Goal: Information Seeking & Learning: Learn about a topic

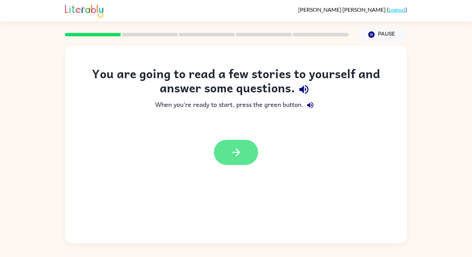
click at [254, 154] on button "button" at bounding box center [236, 152] width 44 height 25
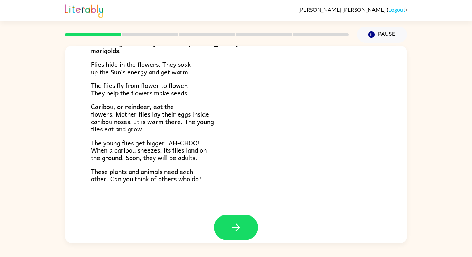
scroll to position [142, 0]
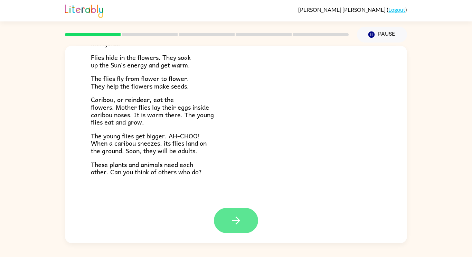
click at [247, 227] on button "button" at bounding box center [236, 220] width 44 height 25
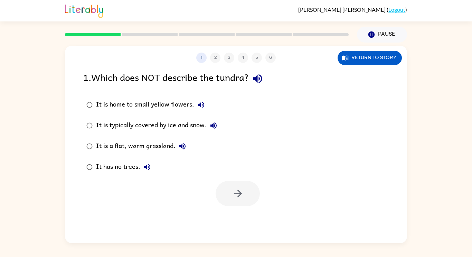
scroll to position [0, 0]
click at [380, 56] on button "Return to story" at bounding box center [370, 58] width 64 height 14
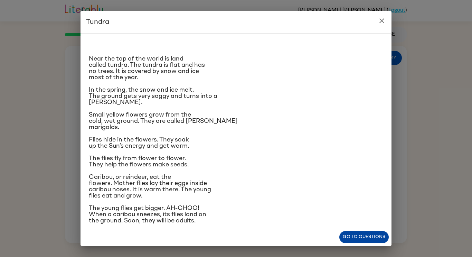
click at [375, 232] on button "Go to questions" at bounding box center [363, 237] width 49 height 12
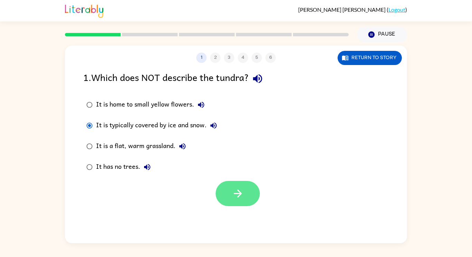
click at [235, 200] on button "button" at bounding box center [238, 193] width 44 height 25
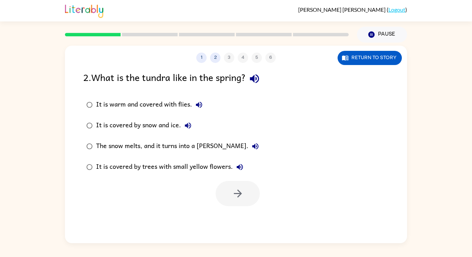
click at [233, 169] on button "It is covered by trees with small yellow flowers." at bounding box center [240, 167] width 14 height 14
click at [162, 176] on label "It is covered by trees with small yellow flowers." at bounding box center [172, 166] width 186 height 21
click at [246, 196] on button "button" at bounding box center [238, 193] width 44 height 25
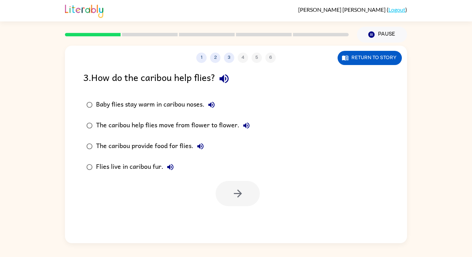
click at [177, 116] on label "The caribou help flies move from flower to flower." at bounding box center [167, 125] width 177 height 21
click at [173, 123] on div "The caribou help flies move from flower to flower." at bounding box center [174, 125] width 157 height 14
click at [248, 192] on button "button" at bounding box center [238, 193] width 44 height 25
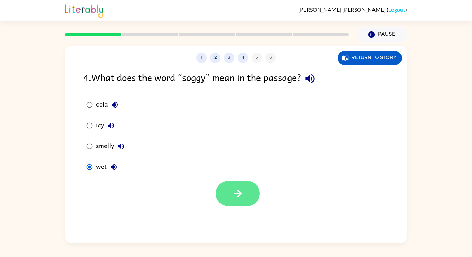
click at [240, 206] on button "button" at bounding box center [238, 193] width 44 height 25
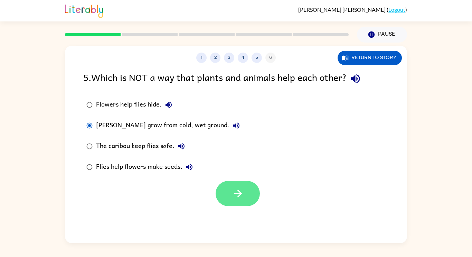
click at [236, 202] on button "button" at bounding box center [238, 193] width 44 height 25
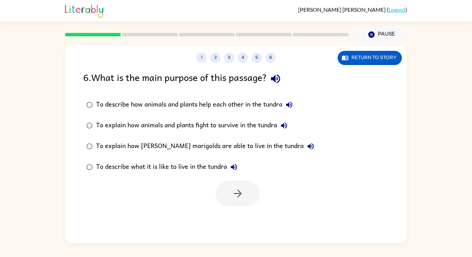
click at [287, 110] on button "To describe how animals and plants help each other in the tundra" at bounding box center [289, 105] width 14 height 14
click at [272, 111] on div "To describe how animals and plants help each other in the tundra" at bounding box center [196, 105] width 200 height 14
click at [244, 195] on icon "button" at bounding box center [238, 193] width 12 height 12
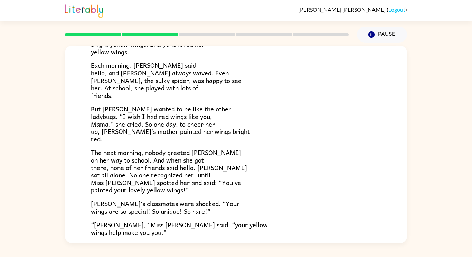
scroll to position [84, 0]
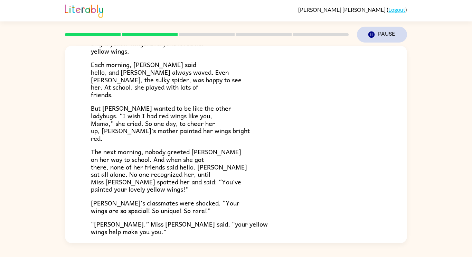
click at [375, 36] on icon "Pause" at bounding box center [372, 35] width 8 height 8
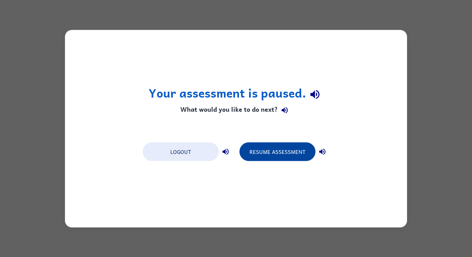
click at [306, 155] on button "Resume Assessment" at bounding box center [277, 151] width 76 height 19
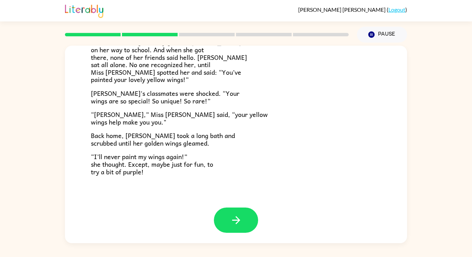
scroll to position [193, 0]
click at [232, 219] on icon "button" at bounding box center [236, 220] width 12 height 12
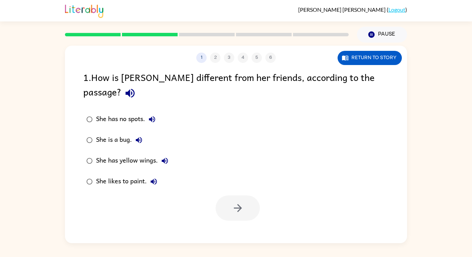
scroll to position [0, 0]
click at [229, 199] on button "button" at bounding box center [238, 207] width 44 height 25
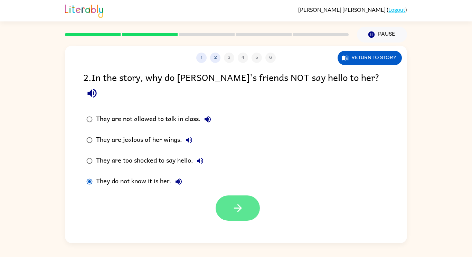
click at [238, 204] on button "button" at bounding box center [238, 207] width 44 height 25
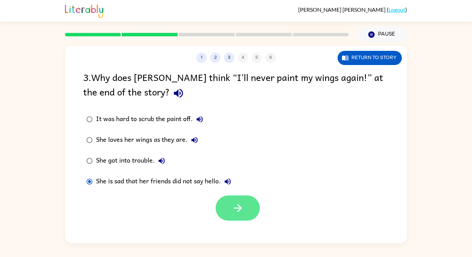
click at [227, 208] on button "button" at bounding box center [238, 207] width 44 height 25
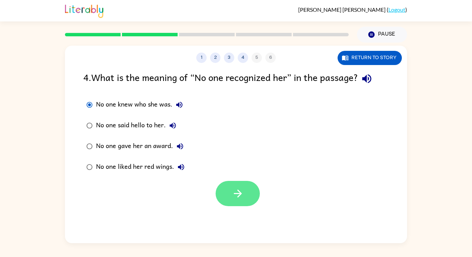
click at [241, 203] on button "button" at bounding box center [238, 193] width 44 height 25
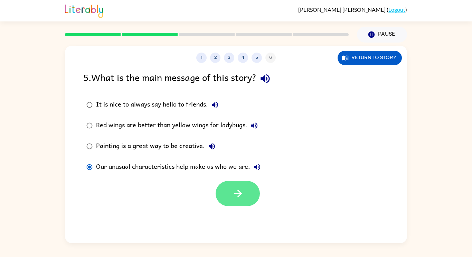
click at [245, 197] on button "button" at bounding box center [238, 193] width 44 height 25
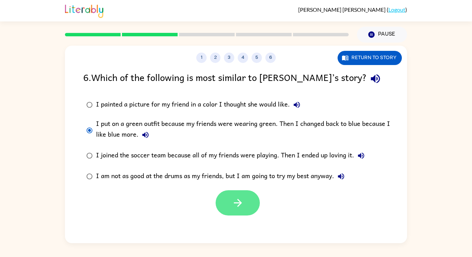
click at [230, 207] on button "button" at bounding box center [238, 202] width 44 height 25
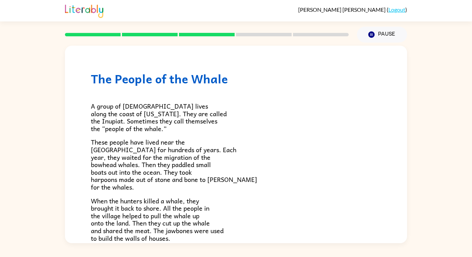
click at [230, 213] on p "When the hunters killed a whale, they brought it back to shore. All the people …" at bounding box center [236, 219] width 290 height 45
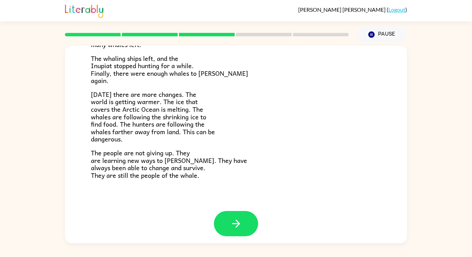
scroll to position [233, 0]
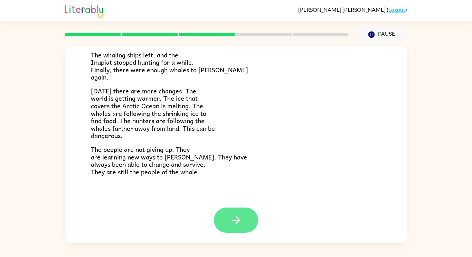
click at [234, 222] on icon "button" at bounding box center [236, 220] width 12 height 12
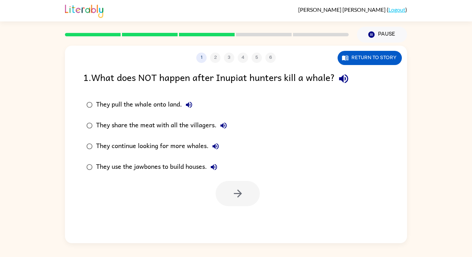
scroll to position [0, 0]
click at [383, 56] on button "Return to story" at bounding box center [370, 58] width 64 height 14
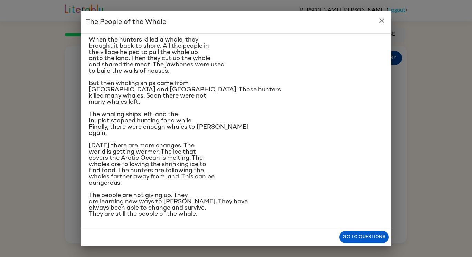
scroll to position [101, 0]
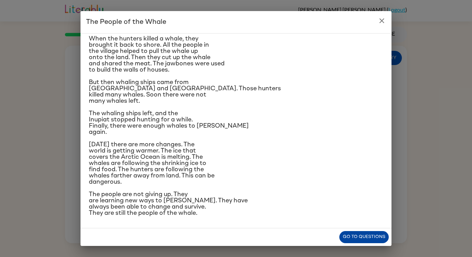
click at [364, 232] on button "Go to questions" at bounding box center [363, 237] width 49 height 12
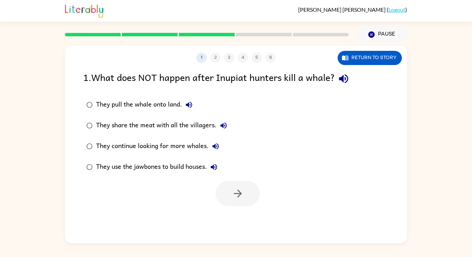
click at [216, 147] on icon "button" at bounding box center [215, 146] width 6 height 6
click at [253, 195] on button "button" at bounding box center [238, 193] width 44 height 25
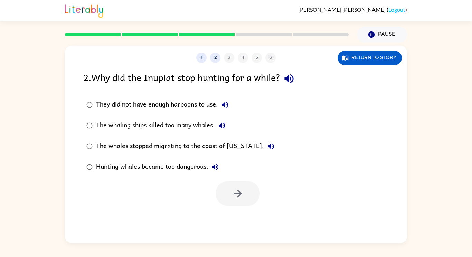
click at [167, 123] on div "The whaling ships killed too many whales." at bounding box center [162, 125] width 133 height 14
click at [239, 200] on button "button" at bounding box center [238, 193] width 44 height 25
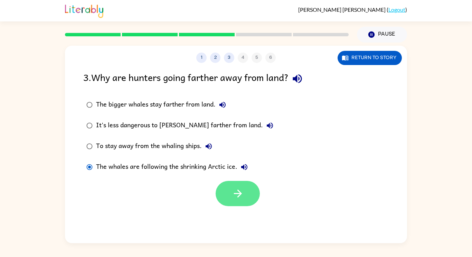
click at [235, 198] on icon "button" at bounding box center [238, 193] width 12 height 12
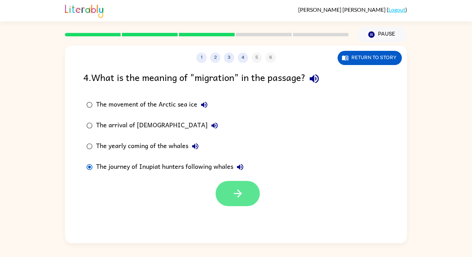
click at [235, 199] on icon "button" at bounding box center [238, 193] width 12 height 12
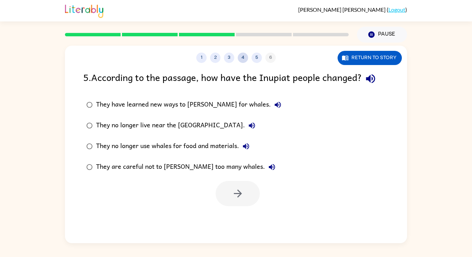
click at [244, 61] on button "4" at bounding box center [243, 58] width 10 height 10
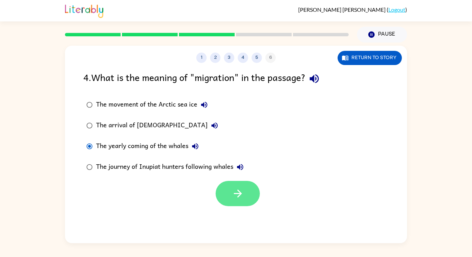
click at [219, 194] on button "button" at bounding box center [238, 193] width 44 height 25
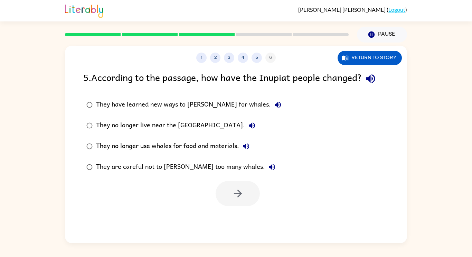
click at [210, 105] on div "They have learned new ways to [PERSON_NAME] for whales." at bounding box center [190, 105] width 189 height 14
click at [244, 151] on button "They no longer use whales for food and materials." at bounding box center [246, 146] width 14 height 14
click at [234, 149] on div "They no longer use whales for food and materials." at bounding box center [174, 146] width 157 height 14
click at [238, 204] on button "button" at bounding box center [238, 193] width 44 height 25
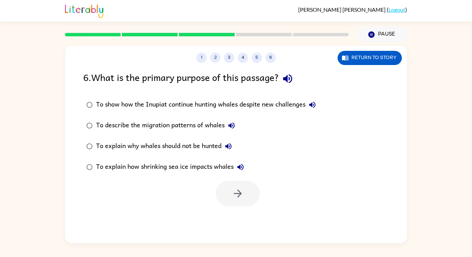
click at [233, 152] on div "To explain why whales should not be hunted" at bounding box center [165, 146] width 139 height 14
click at [252, 205] on button "button" at bounding box center [238, 193] width 44 height 25
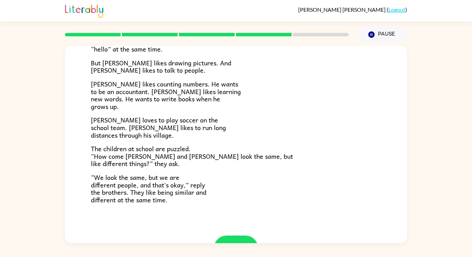
scroll to position [150, 0]
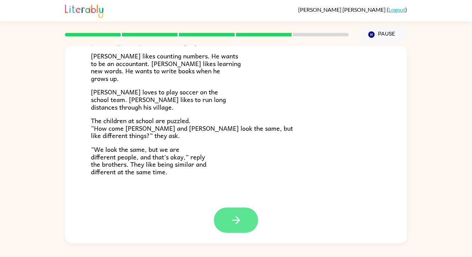
click at [245, 230] on button "button" at bounding box center [236, 219] width 44 height 25
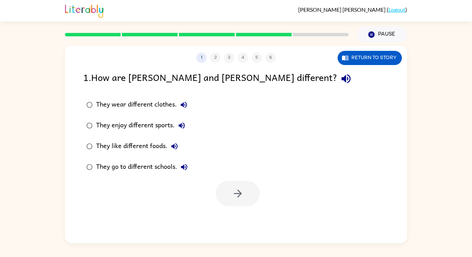
scroll to position [0, 0]
click at [381, 58] on button "Return to story" at bounding box center [370, 58] width 64 height 14
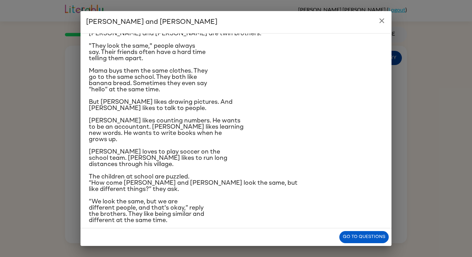
scroll to position [32, 0]
